Goal: Navigation & Orientation: Understand site structure

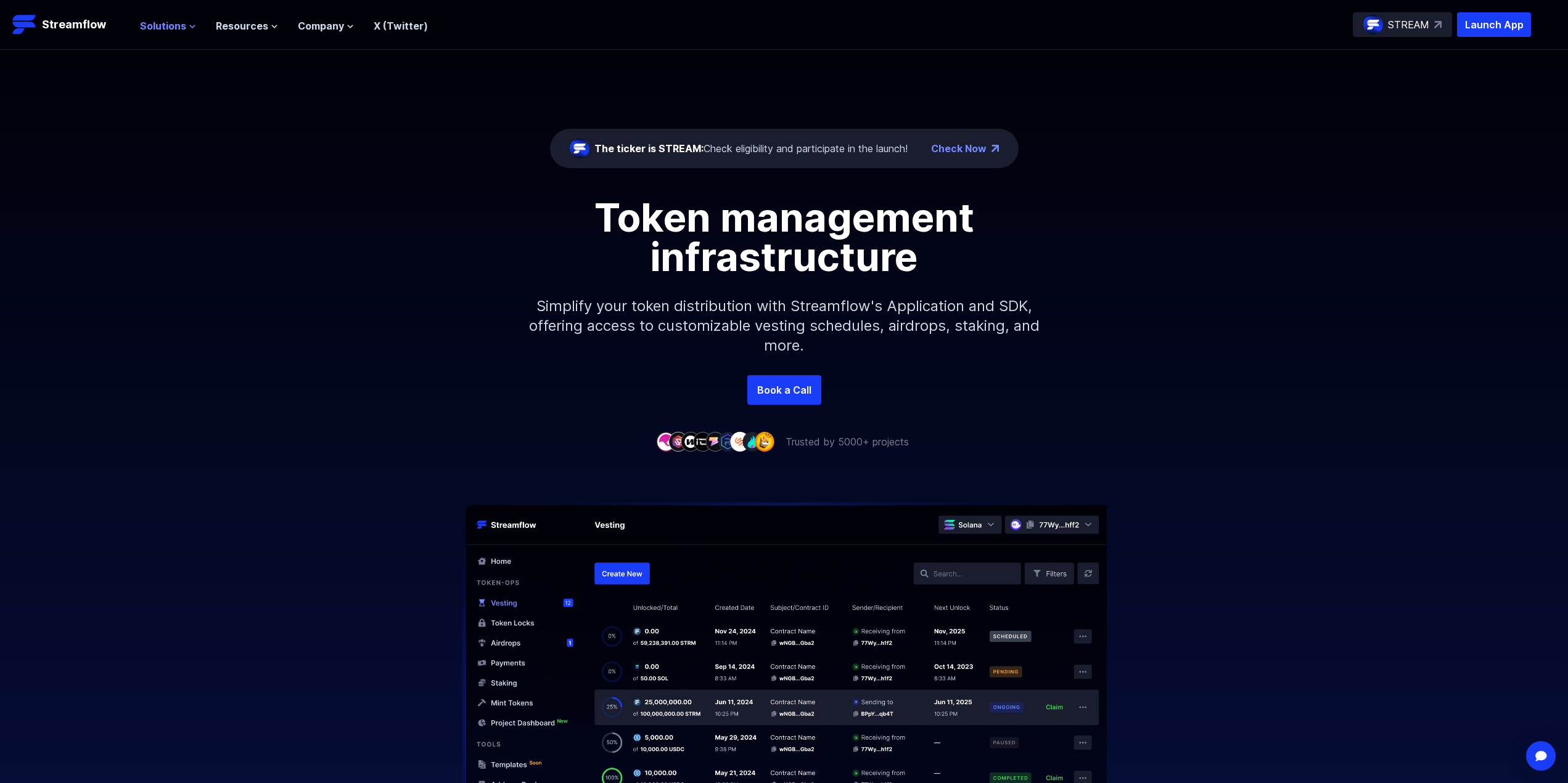
click at [159, 19] on span "Solutions" at bounding box center [163, 26] width 46 height 15
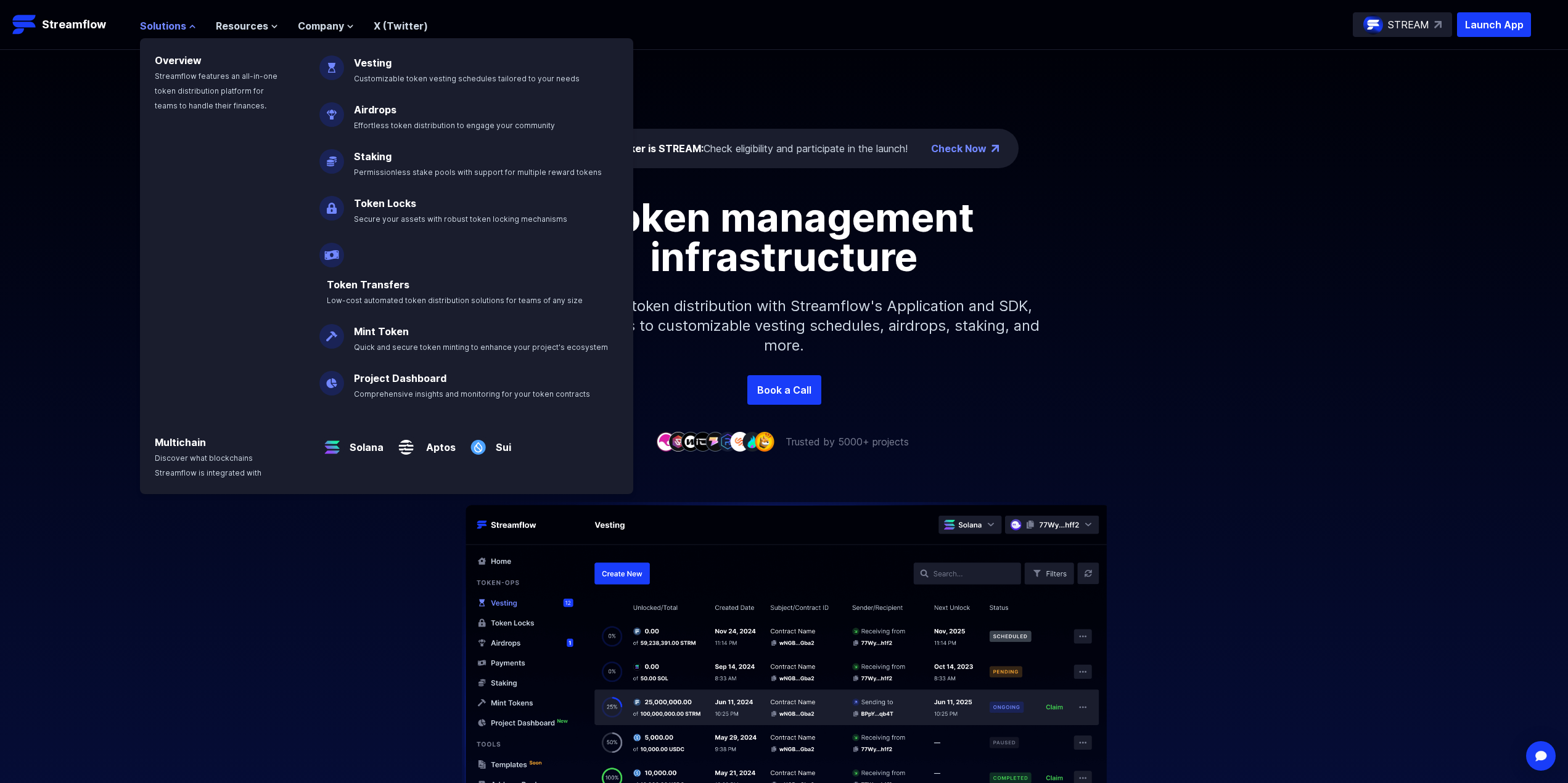
drag, startPoint x: 139, startPoint y: 25, endPoint x: 183, endPoint y: 24, distance: 44.0
click at [183, 24] on span "Solutions" at bounding box center [163, 26] width 46 height 15
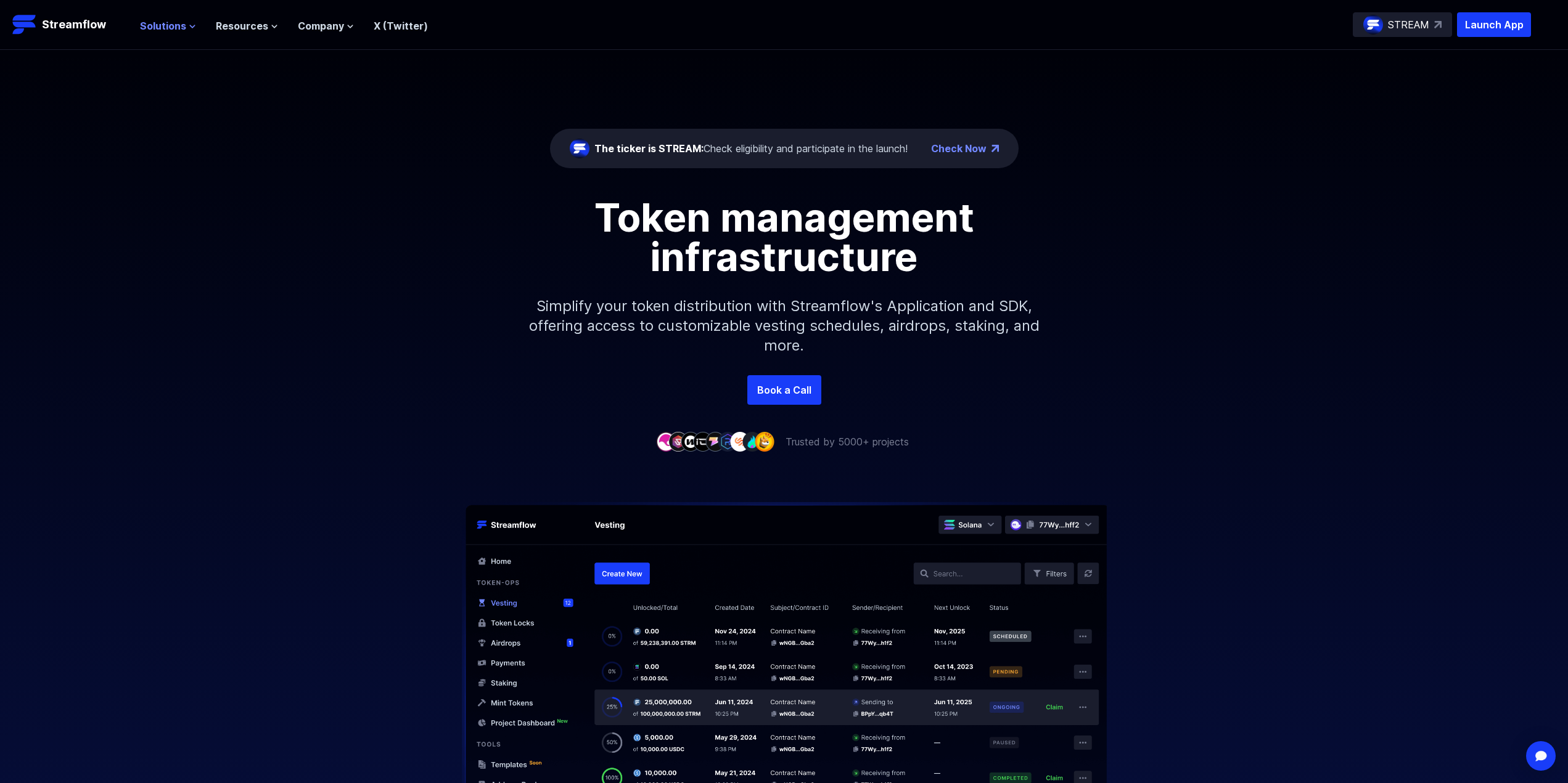
click at [168, 27] on span "Solutions" at bounding box center [163, 26] width 46 height 15
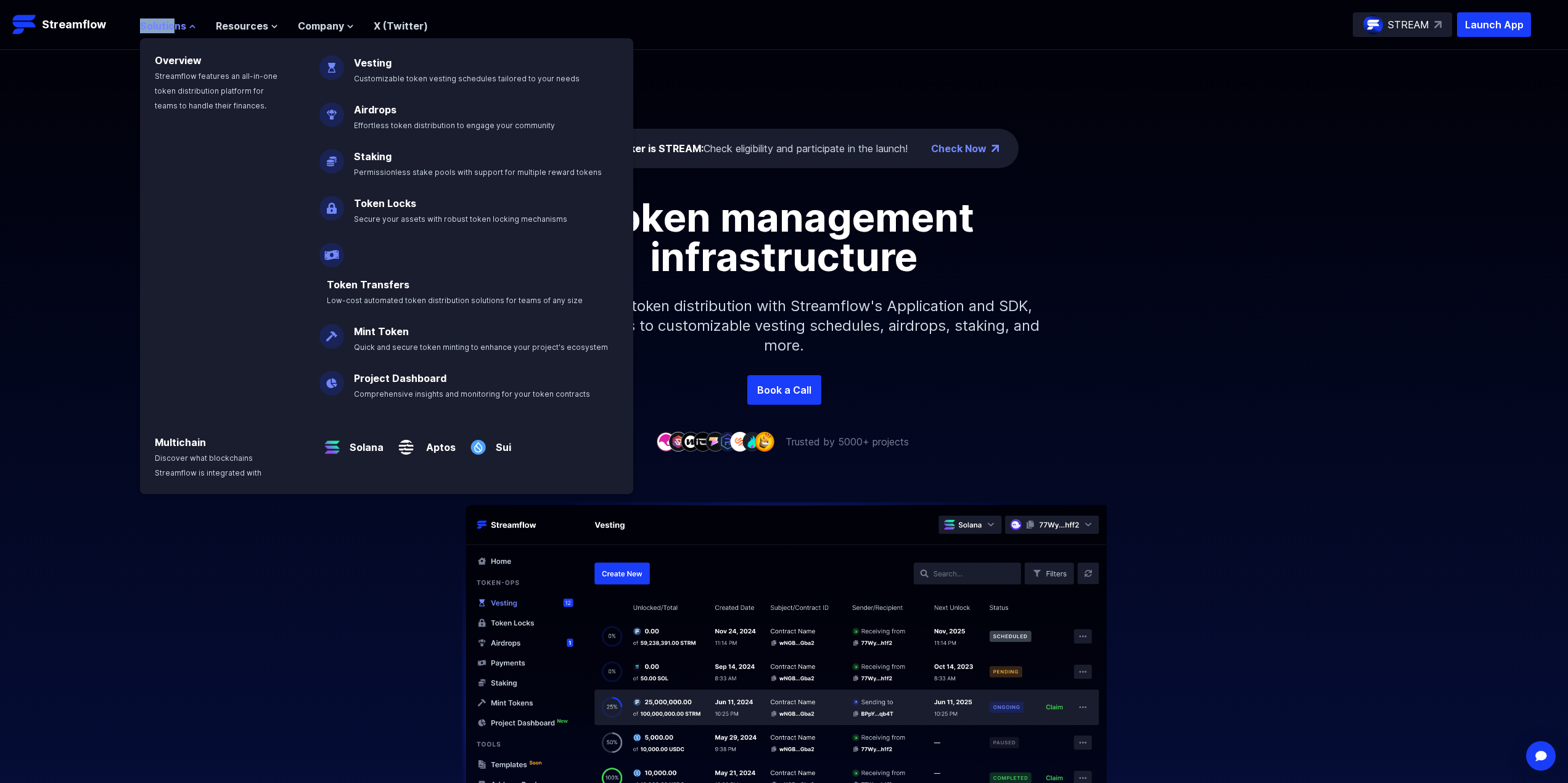
drag, startPoint x: 137, startPoint y: 27, endPoint x: 171, endPoint y: 24, distance: 34.1
click at [171, 24] on header "Streamflow Launch App STREAM Solutions Overview Streamflow features an all-in-o…" at bounding box center [784, 25] width 1568 height 50
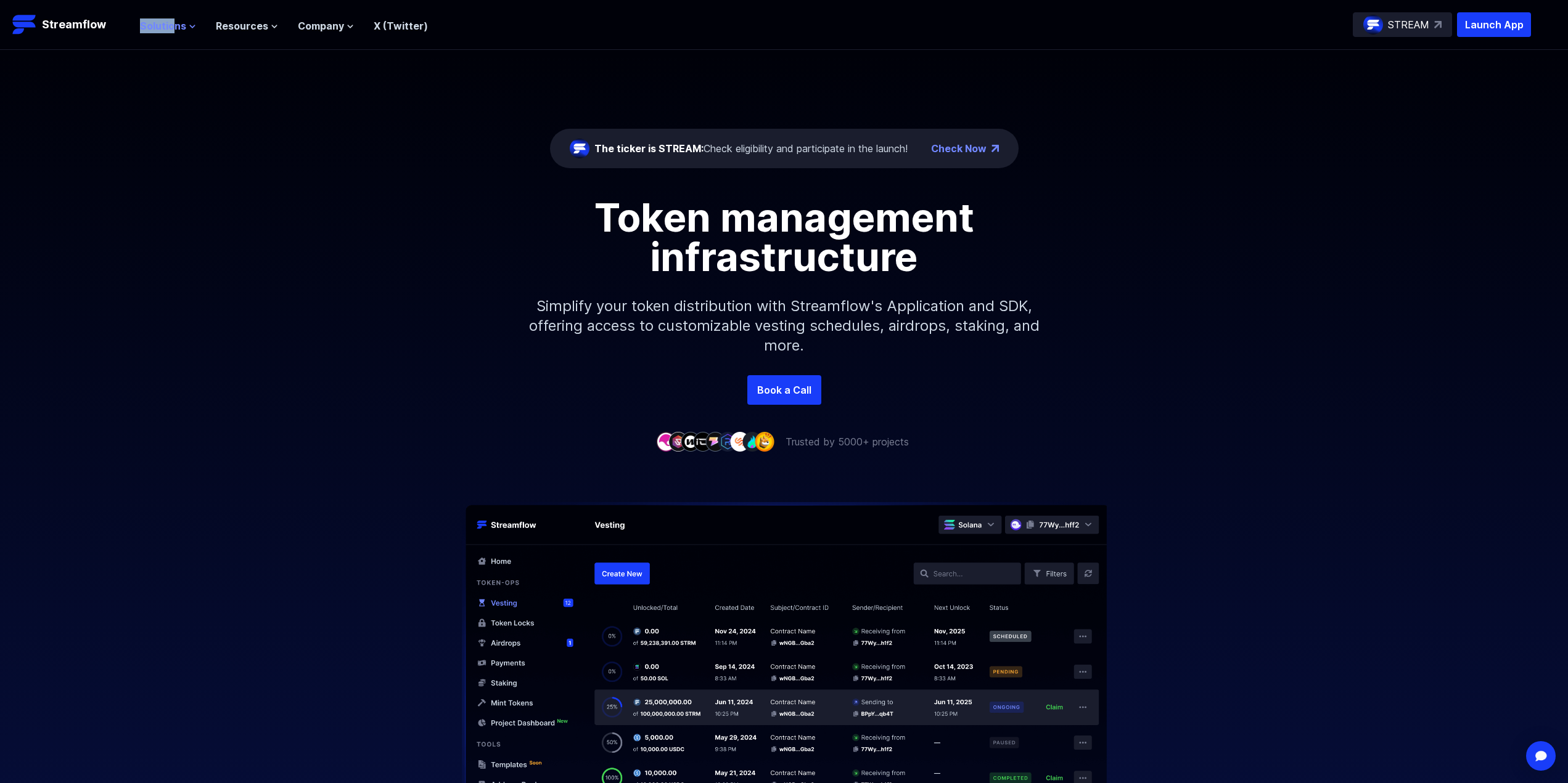
click at [140, 28] on span "Solutions" at bounding box center [163, 26] width 46 height 15
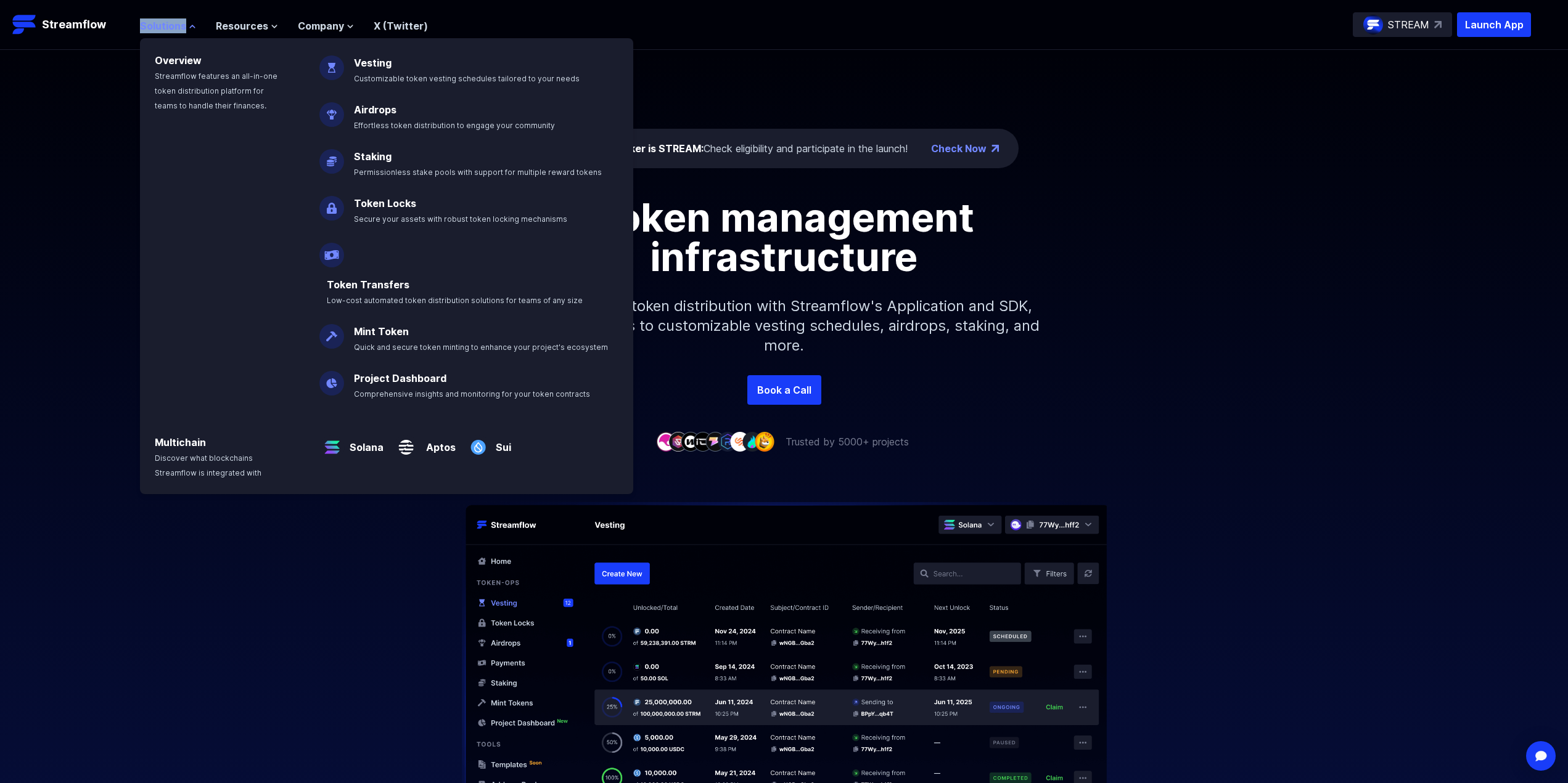
drag, startPoint x: 133, startPoint y: 27, endPoint x: 185, endPoint y: 28, distance: 52.0
click at [185, 28] on header "Streamflow Launch App STREAM Solutions Overview Streamflow features an all-in-o…" at bounding box center [784, 25] width 1568 height 50
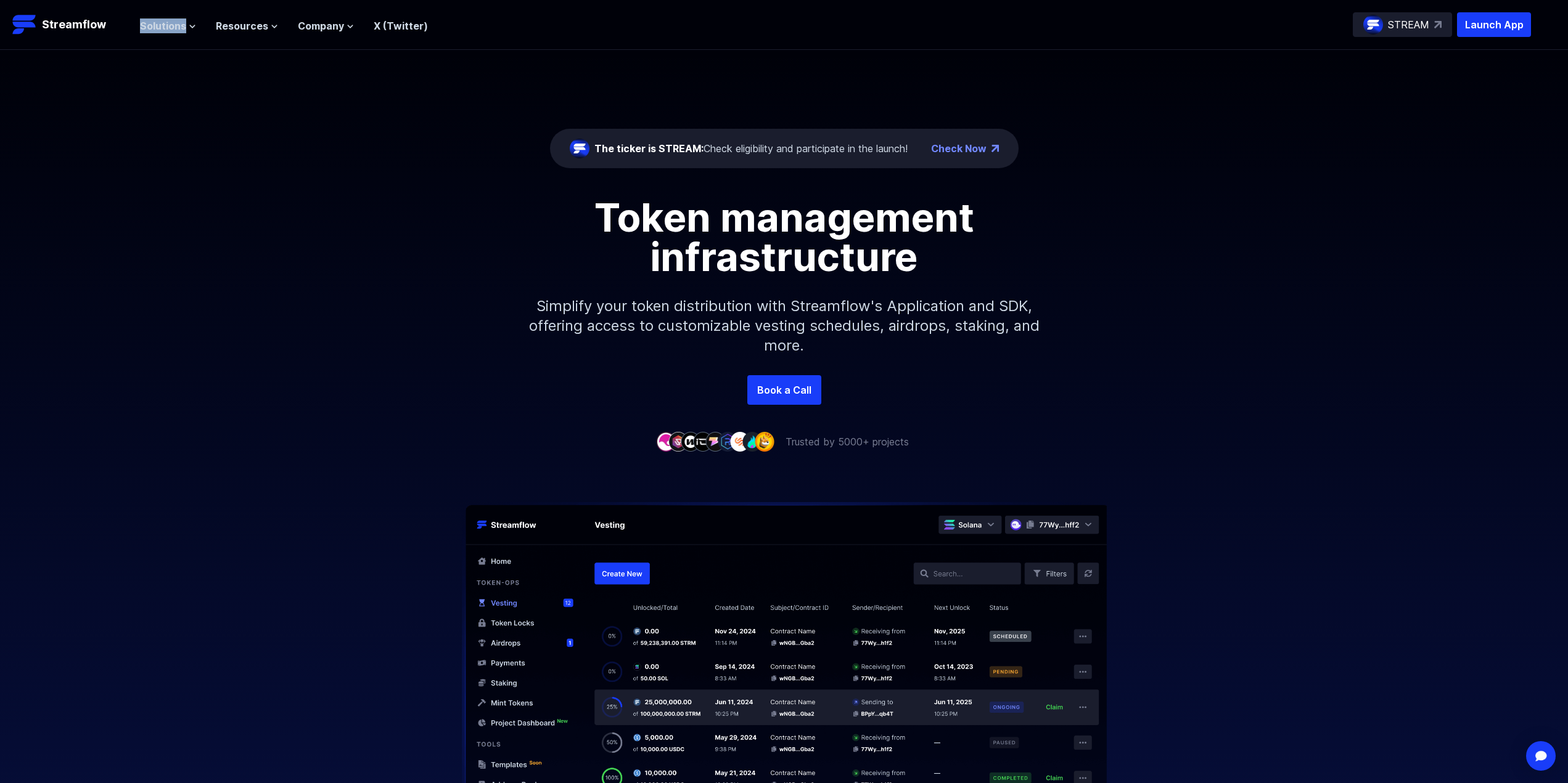
copy header "Launch App STREAM Solutions"
drag, startPoint x: 373, startPoint y: 219, endPoint x: 351, endPoint y: 145, distance: 77.2
